Goal: Task Accomplishment & Management: Complete application form

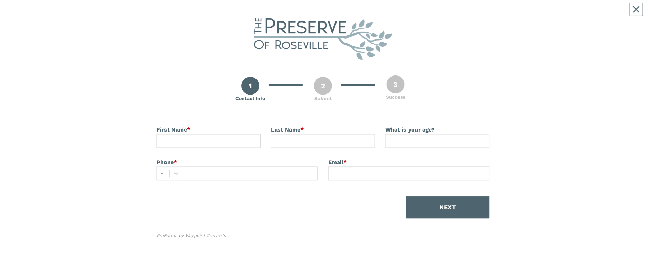
scroll to position [1, 0]
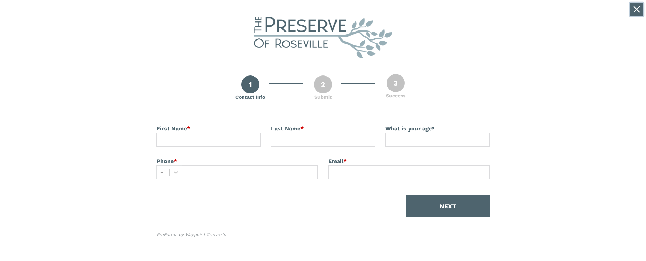
click at [638, 7] on icon "Close" at bounding box center [637, 9] width 7 height 7
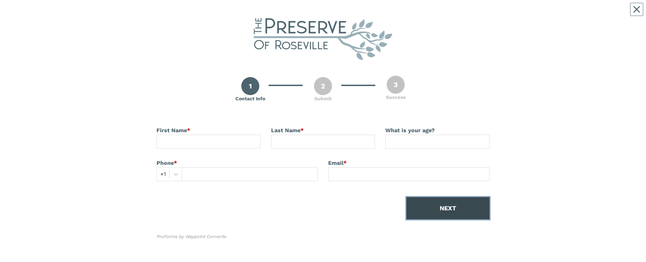
click at [425, 14] on button "NEXT" at bounding box center [448, 208] width 83 height 22
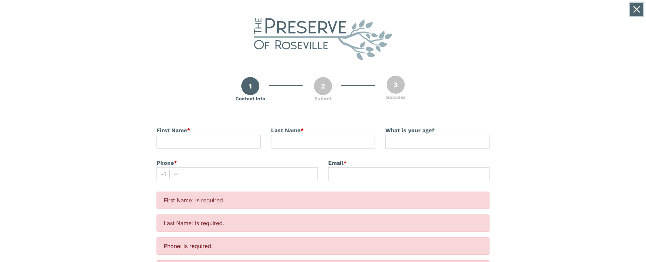
click at [635, 7] on icon "Close" at bounding box center [637, 10] width 6 height 6
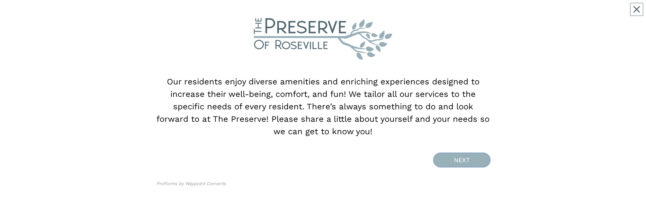
click at [451, 156] on button "NEXT" at bounding box center [461, 160] width 55 height 13
